Goal: Task Accomplishment & Management: Manage account settings

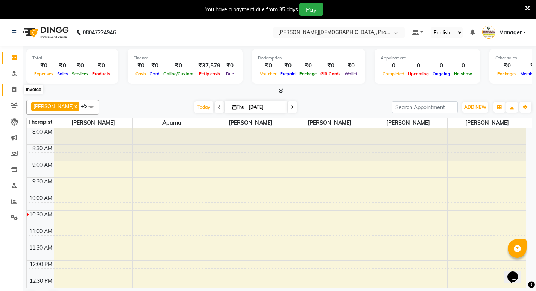
click at [13, 87] on icon at bounding box center [14, 89] width 4 height 6
select select "6818"
select select "service"
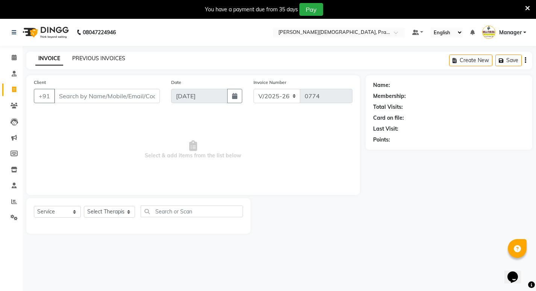
click at [108, 60] on link "PREVIOUS INVOICES" at bounding box center [98, 58] width 53 height 7
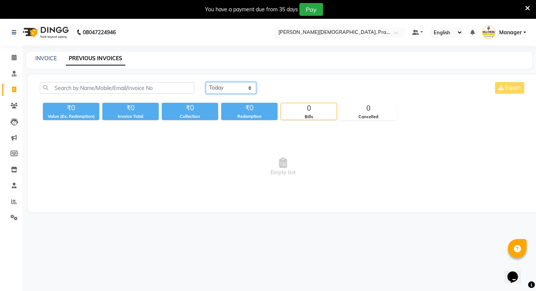
click at [224, 87] on select "[DATE] [DATE] Custom Range" at bounding box center [231, 88] width 50 height 12
select select "range"
click at [206, 82] on select "[DATE] [DATE] Custom Range" at bounding box center [231, 88] width 50 height 12
click at [292, 84] on input "[DATE]" at bounding box center [292, 88] width 53 height 11
select select "9"
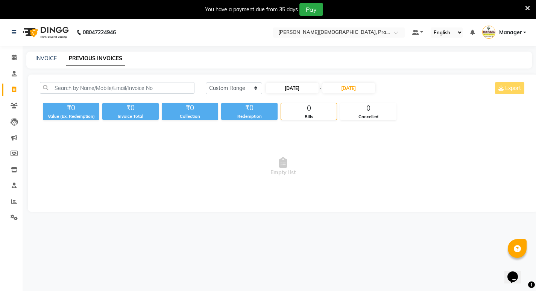
select select "2025"
